Goal: Information Seeking & Learning: Learn about a topic

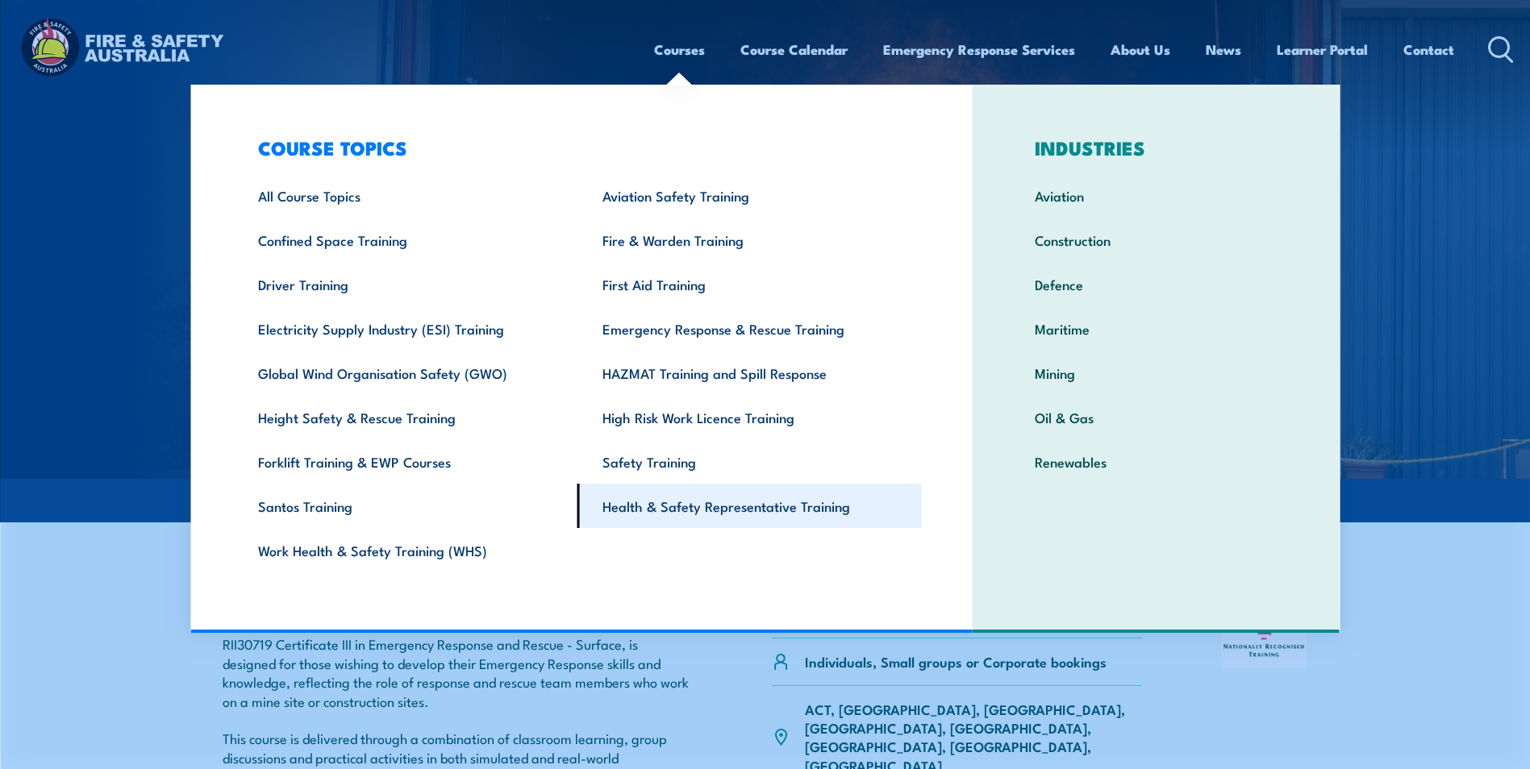
click at [689, 501] on link "Health & Safety Representative Training" at bounding box center [749, 506] width 344 height 44
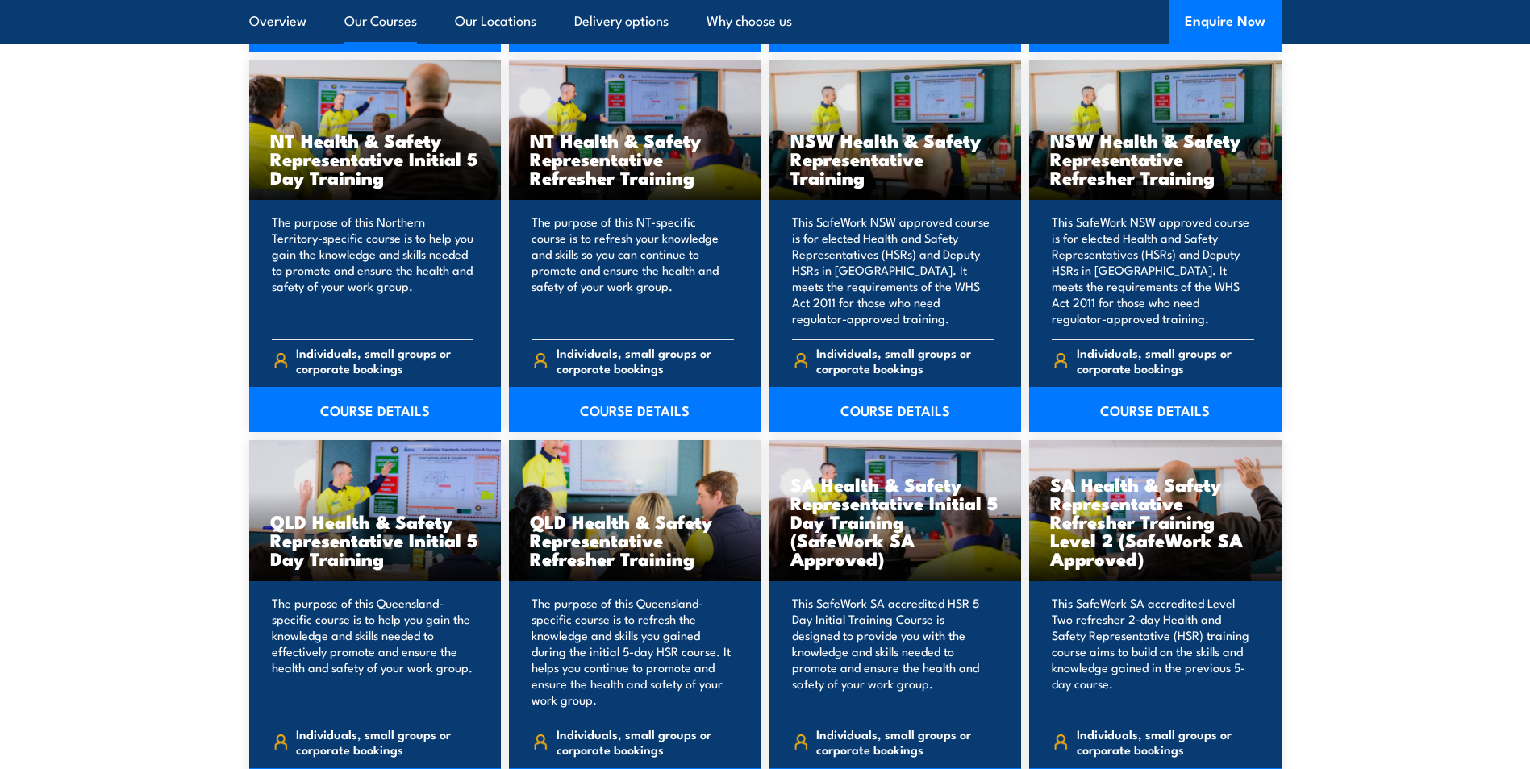
scroll to position [1774, 0]
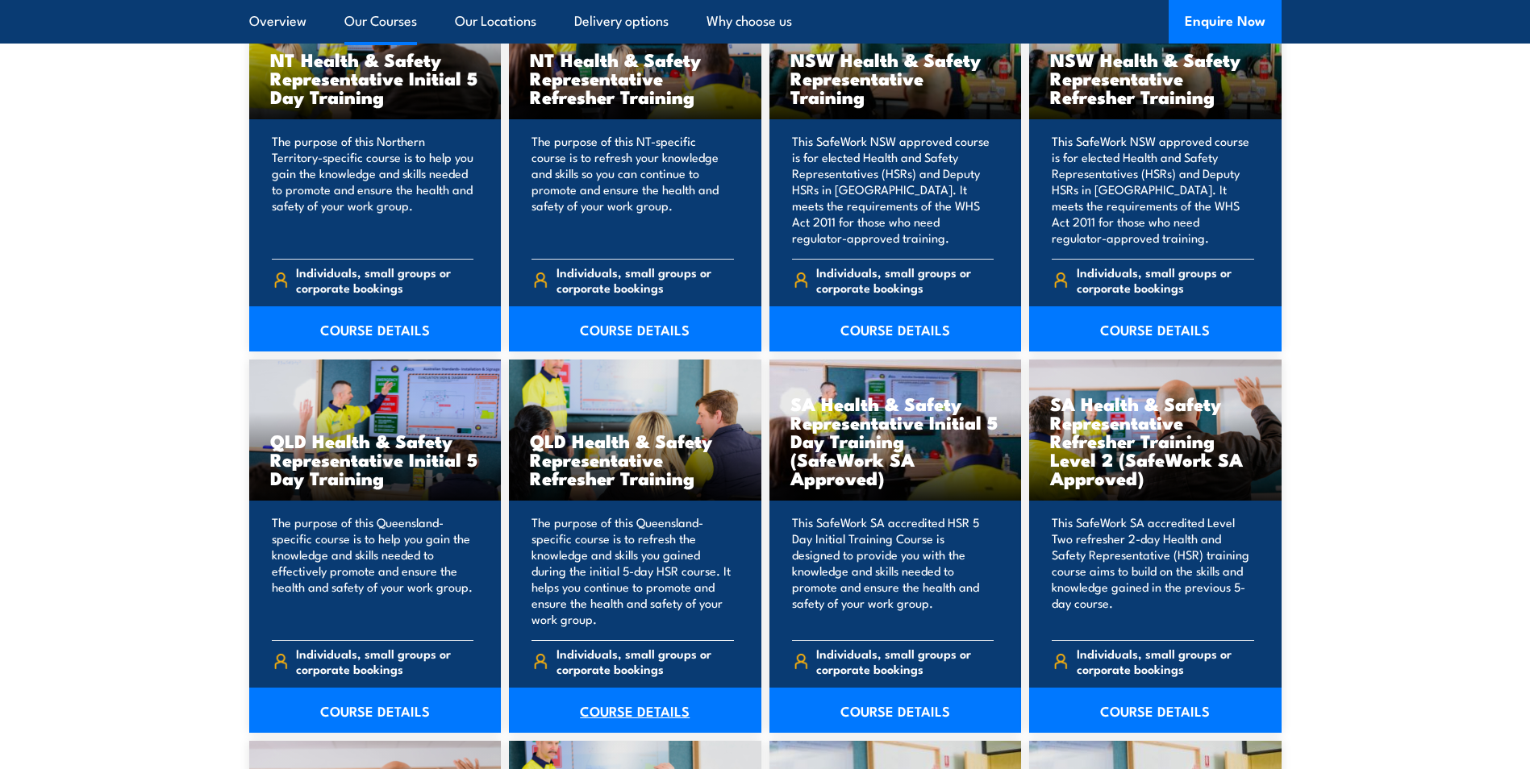
click at [639, 710] on link "COURSE DETAILS" at bounding box center [635, 710] width 252 height 45
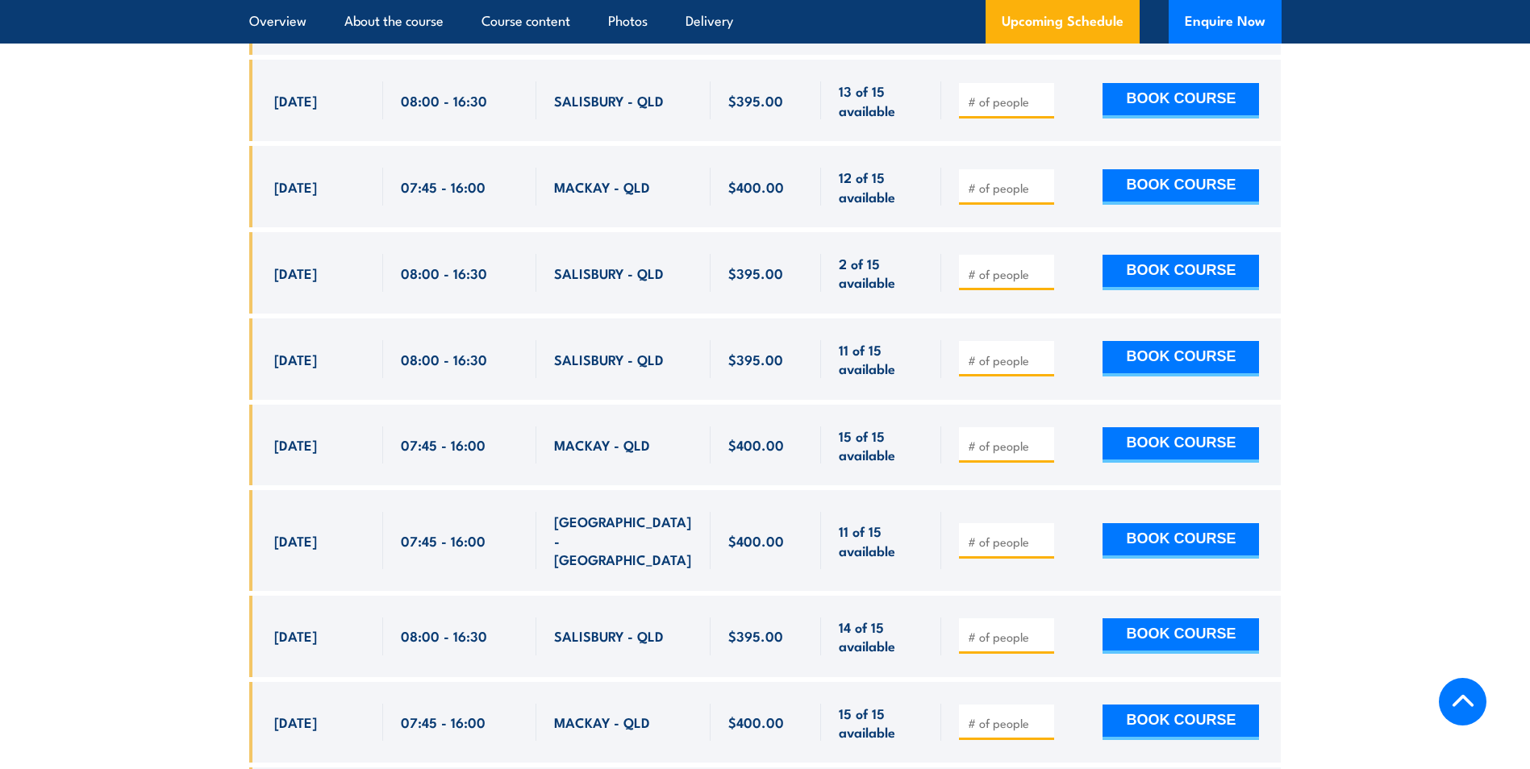
scroll to position [3145, 0]
